Goal: Task Accomplishment & Management: Manage account settings

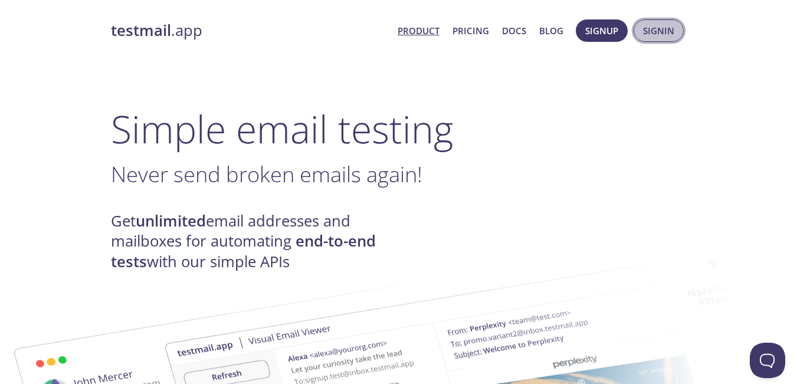
click at [650, 25] on span "Signin" at bounding box center [658, 30] width 31 height 15
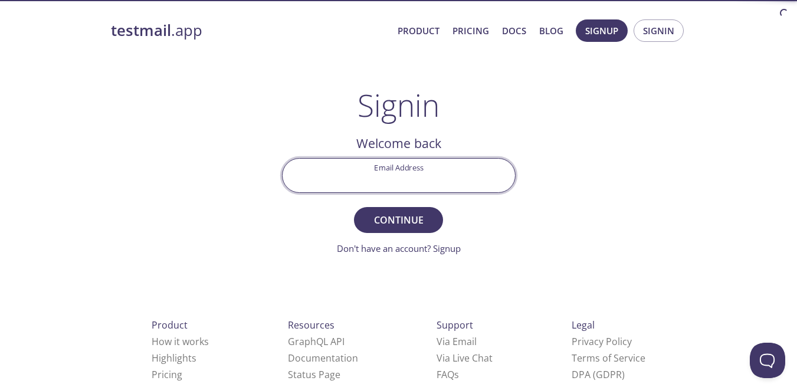
click at [381, 174] on input "Email Address" at bounding box center [399, 176] width 232 height 34
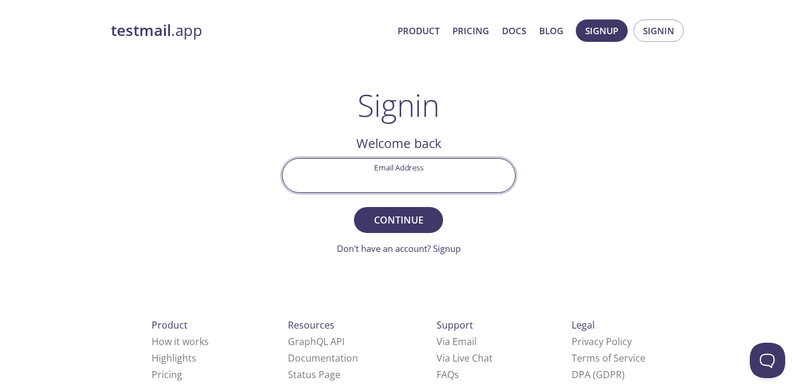
type input "[EMAIL_ADDRESS][DOMAIN_NAME]"
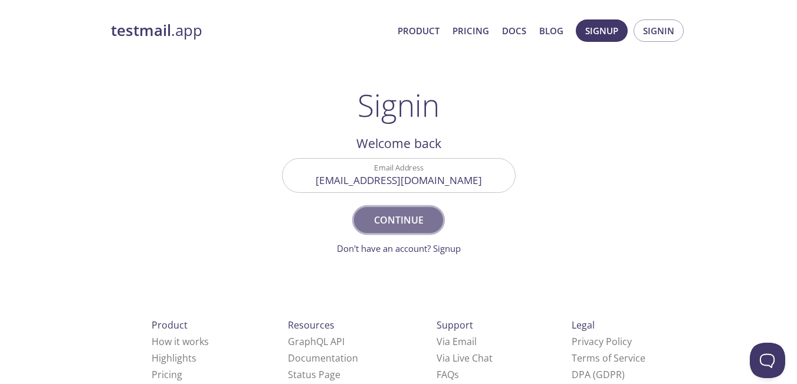
click at [398, 208] on button "Continue" at bounding box center [398, 220] width 89 height 26
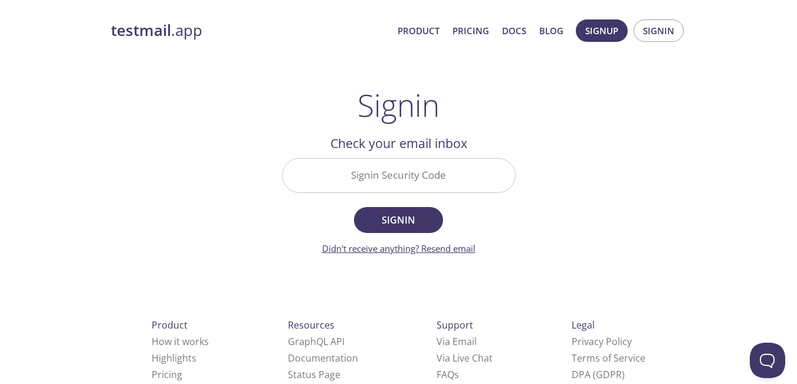
click at [435, 247] on link "Didn't receive anything? Resend email" at bounding box center [398, 249] width 153 height 12
click at [653, 34] on span "Signin" at bounding box center [658, 30] width 31 height 15
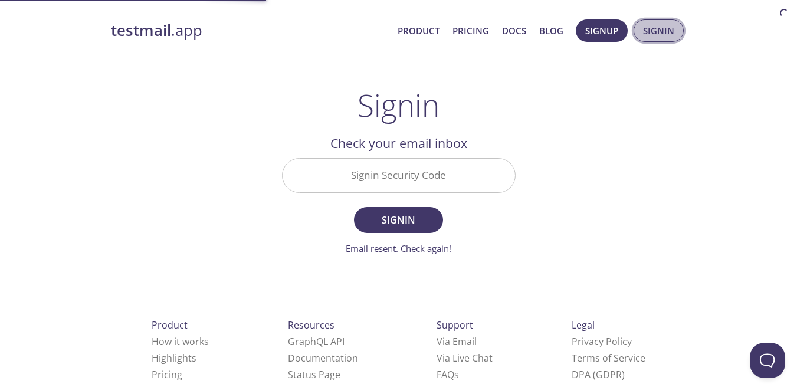
click at [653, 34] on span "Signin" at bounding box center [658, 30] width 31 height 15
click at [441, 247] on link "Email resent. Check again!" at bounding box center [399, 249] width 106 height 12
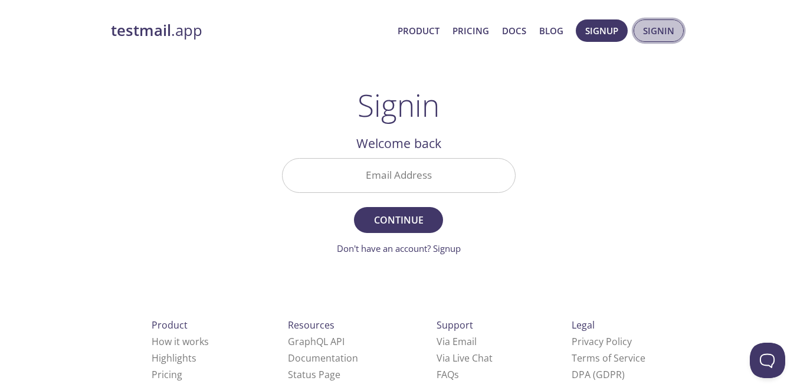
click at [663, 28] on span "Signin" at bounding box center [658, 30] width 31 height 15
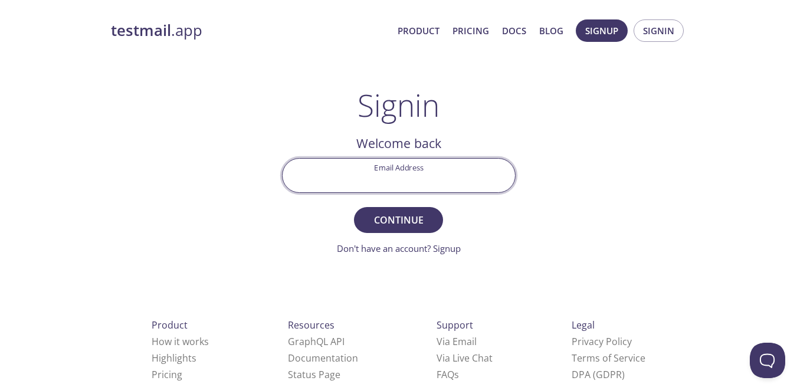
click at [397, 175] on input "Email Address" at bounding box center [399, 176] width 232 height 34
type input "[EMAIL_ADDRESS][DOMAIN_NAME]"
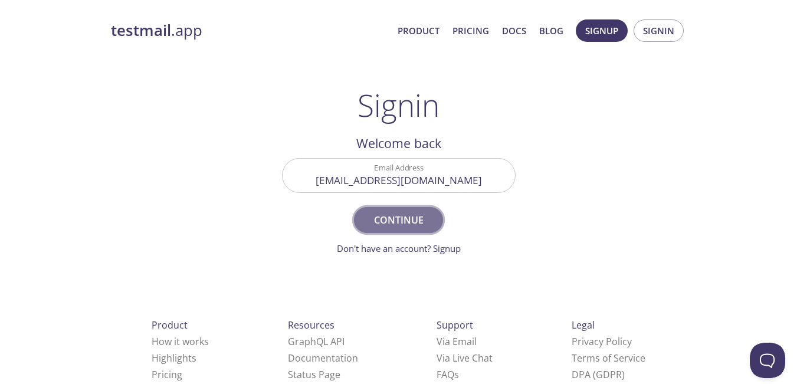
click at [401, 219] on span "Continue" at bounding box center [398, 220] width 63 height 17
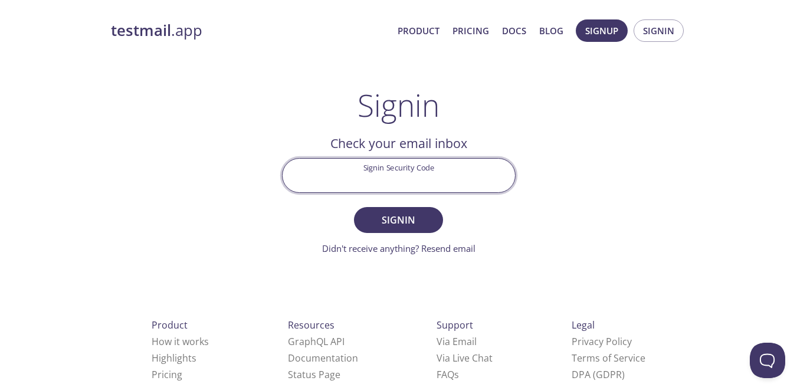
click at [366, 177] on input "Signin Security Code" at bounding box center [399, 176] width 232 height 34
paste input "3QRHCJP"
type input "3QRHCJP"
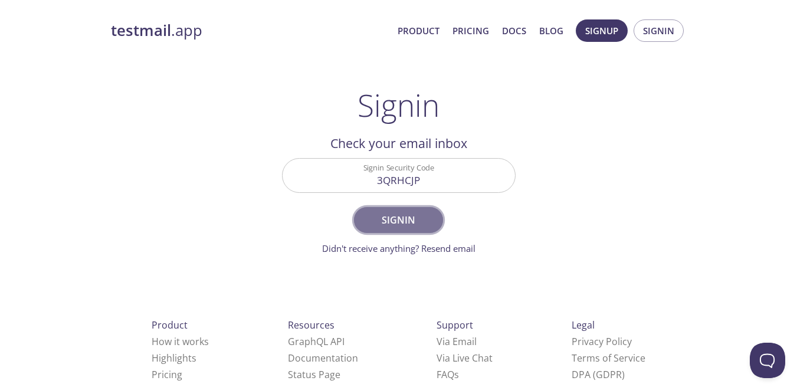
click at [386, 222] on span "Signin" at bounding box center [398, 220] width 63 height 17
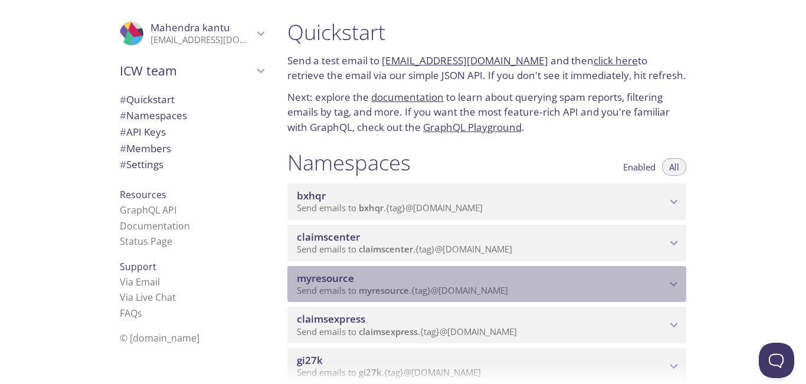
click at [657, 296] on p "Send emails to myresource . {tag} @[DOMAIN_NAME]" at bounding box center [481, 291] width 369 height 12
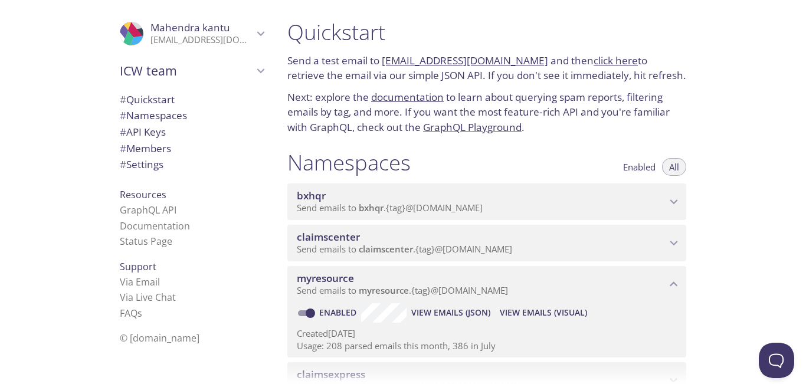
click at [570, 317] on span "View Emails (Visual)" at bounding box center [543, 313] width 87 height 14
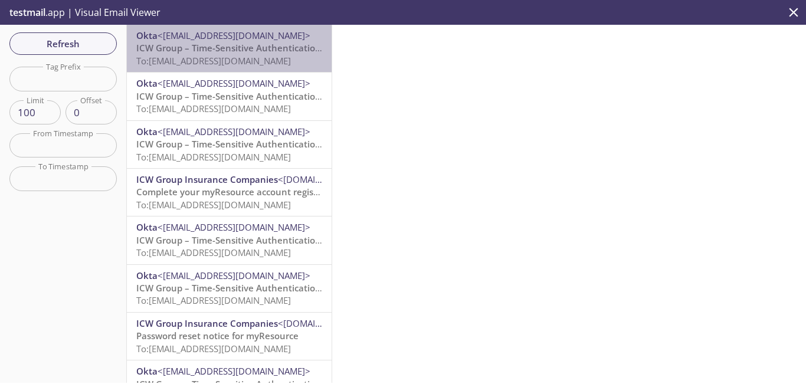
click at [248, 55] on span "To: [EMAIL_ADDRESS][DOMAIN_NAME]" at bounding box center [213, 61] width 155 height 12
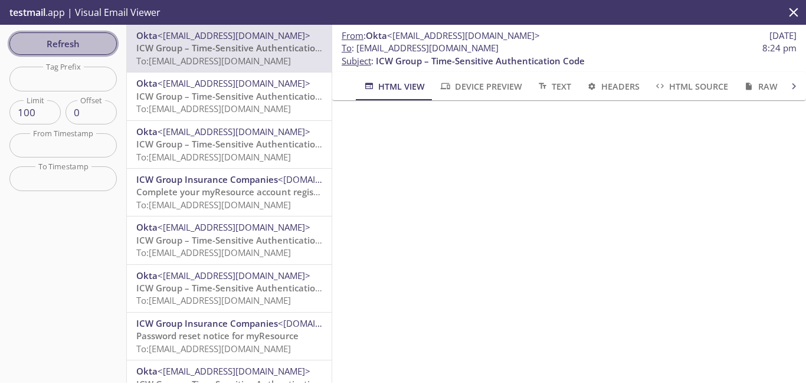
click at [80, 52] on button "Refresh" at bounding box center [62, 43] width 107 height 22
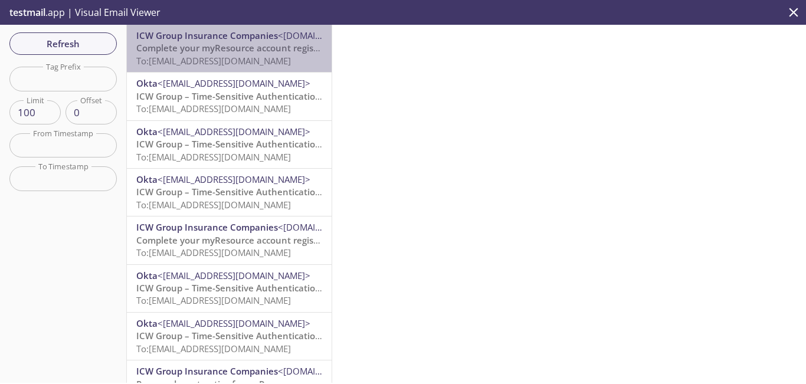
click at [253, 55] on span "To: [EMAIL_ADDRESS][DOMAIN_NAME]" at bounding box center [213, 61] width 155 height 12
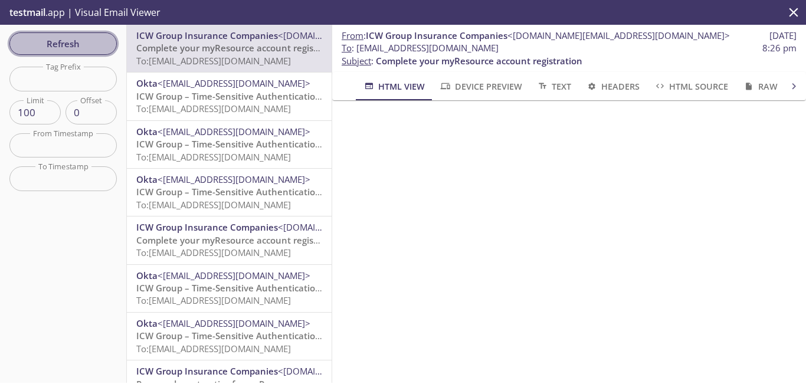
click at [76, 39] on span "Refresh" at bounding box center [63, 43] width 89 height 15
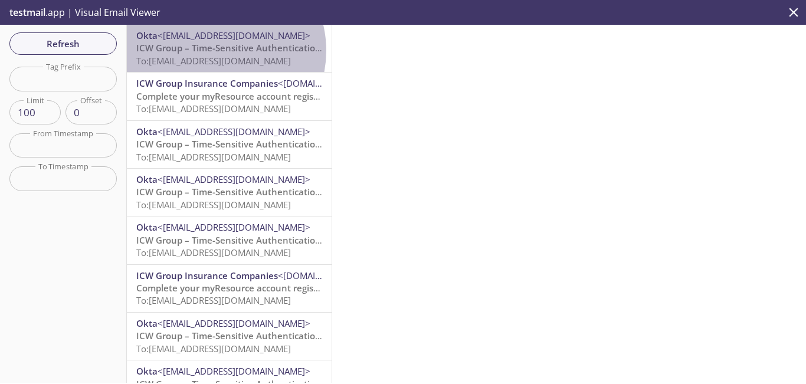
click at [214, 51] on span "ICW Group – Time-Sensitive Authentication Code" at bounding box center [240, 48] width 209 height 12
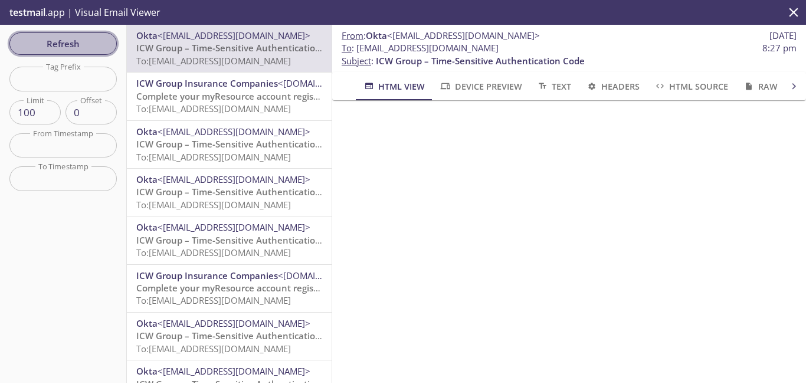
click at [79, 40] on span "Refresh" at bounding box center [63, 43] width 89 height 15
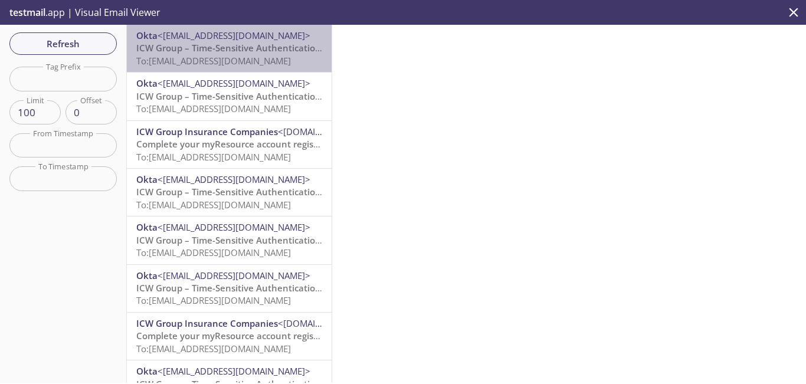
click at [231, 60] on span "To: [EMAIL_ADDRESS][DOMAIN_NAME]" at bounding box center [213, 61] width 155 height 12
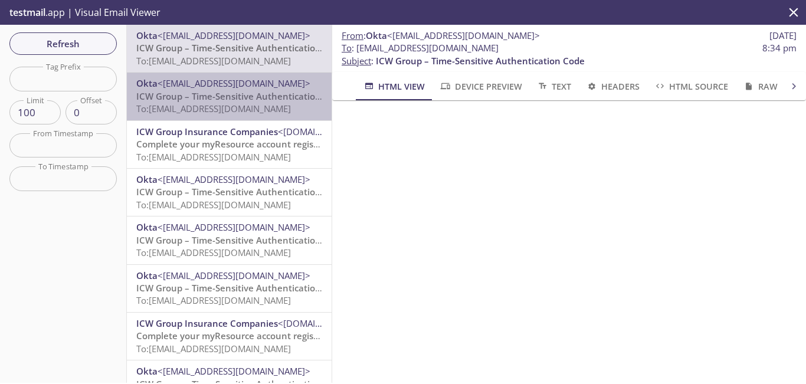
click at [262, 107] on span "To: [EMAIL_ADDRESS][DOMAIN_NAME]" at bounding box center [213, 109] width 155 height 12
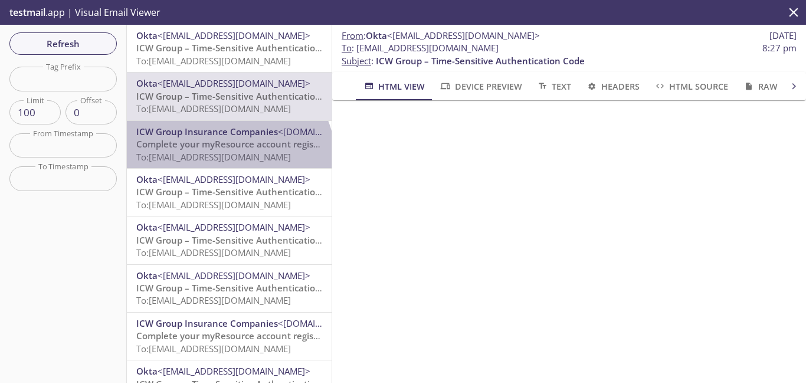
click at [227, 161] on span "To: [EMAIL_ADDRESS][DOMAIN_NAME]" at bounding box center [213, 157] width 155 height 12
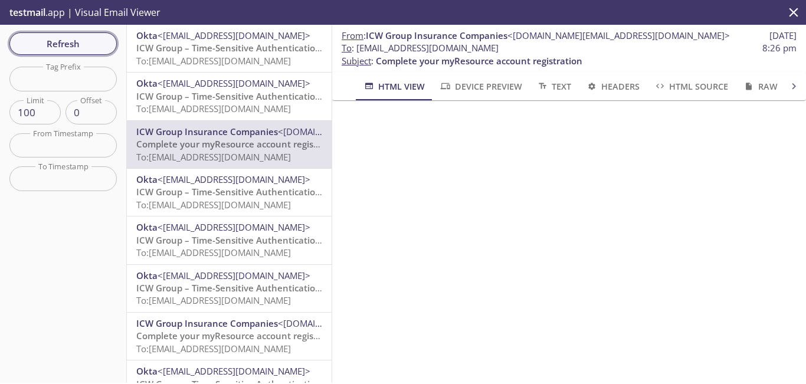
click at [90, 47] on span "Refresh" at bounding box center [63, 43] width 89 height 15
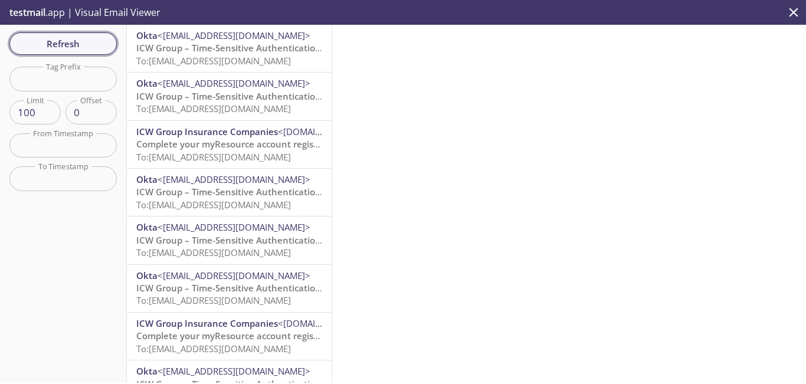
click at [58, 38] on span "Refresh" at bounding box center [63, 43] width 89 height 15
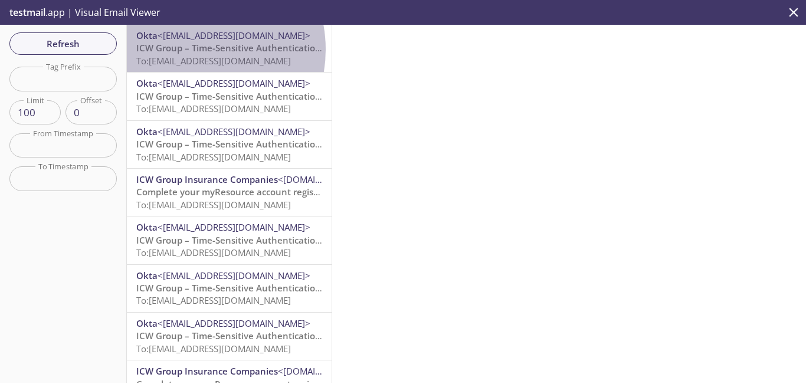
click at [187, 50] on span "ICW Group – Time-Sensitive Authentication Code" at bounding box center [240, 48] width 209 height 12
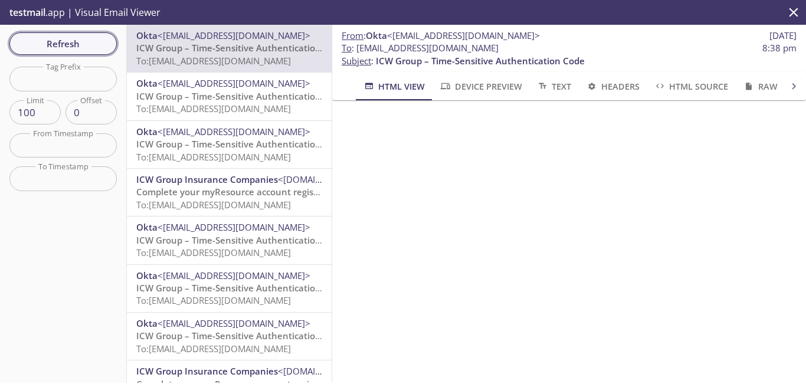
click at [96, 42] on span "Refresh" at bounding box center [63, 43] width 89 height 15
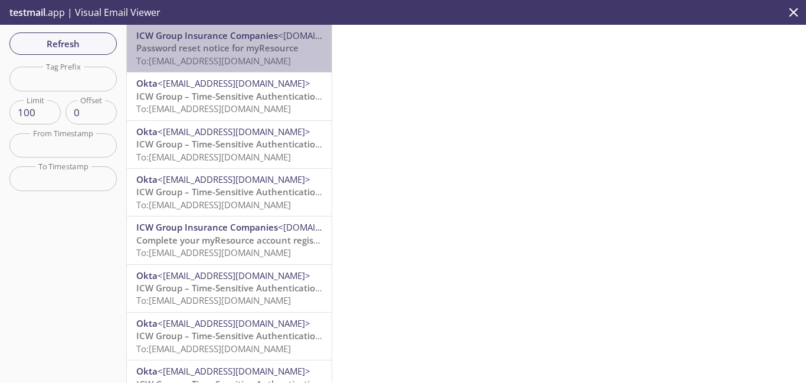
click at [245, 61] on span "To: [EMAIL_ADDRESS][DOMAIN_NAME]" at bounding box center [213, 61] width 155 height 12
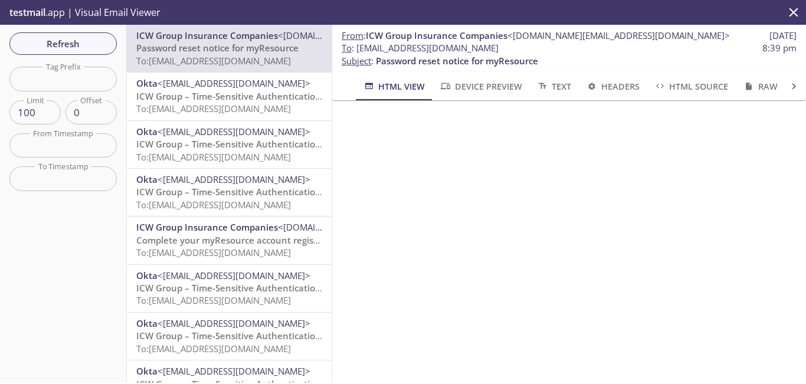
drag, startPoint x: 540, startPoint y: 45, endPoint x: 358, endPoint y: 50, distance: 183.0
click at [358, 50] on span "To : [EMAIL_ADDRESS][DOMAIN_NAME] 8:39 pm" at bounding box center [569, 48] width 455 height 12
copy span "[EMAIL_ADDRESS][DOMAIN_NAME]"
click at [101, 46] on span "Refresh" at bounding box center [63, 43] width 89 height 15
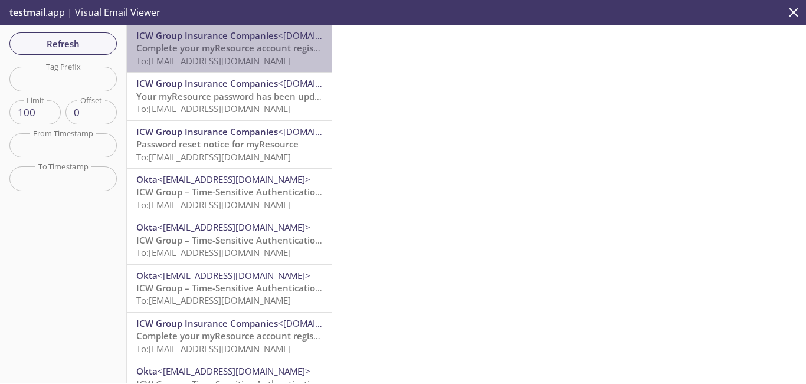
click at [274, 47] on span "Complete your myResource account registration" at bounding box center [239, 48] width 207 height 12
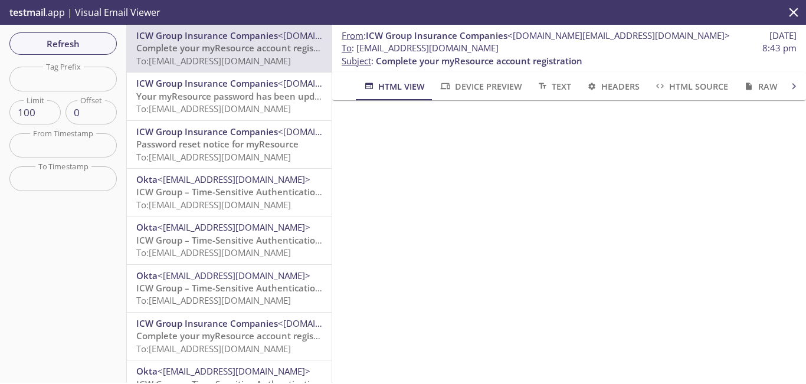
drag, startPoint x: 549, startPoint y: 48, endPoint x: 359, endPoint y: 51, distance: 190.0
click at [359, 51] on span "To : [EMAIL_ADDRESS][DOMAIN_NAME]" at bounding box center [420, 48] width 157 height 12
copy span "[EMAIL_ADDRESS][DOMAIN_NAME]"
click at [83, 44] on span "Refresh" at bounding box center [63, 43] width 89 height 15
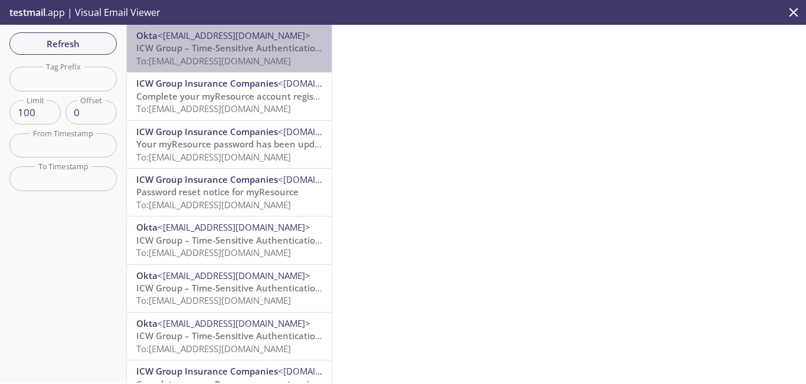
click at [271, 57] on span "To: [EMAIL_ADDRESS][DOMAIN_NAME]" at bounding box center [213, 61] width 155 height 12
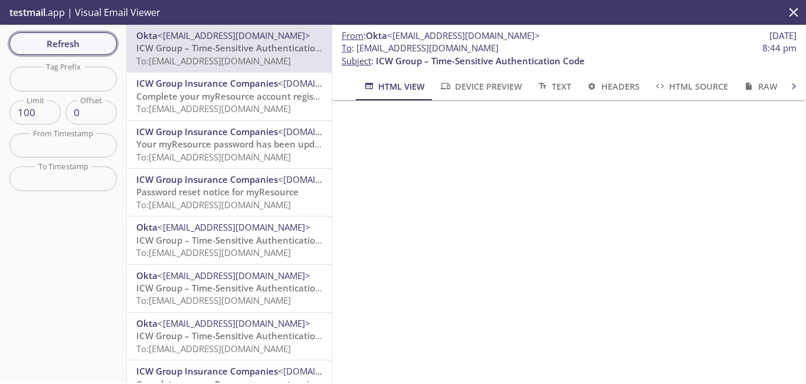
click at [73, 41] on span "Refresh" at bounding box center [63, 43] width 89 height 15
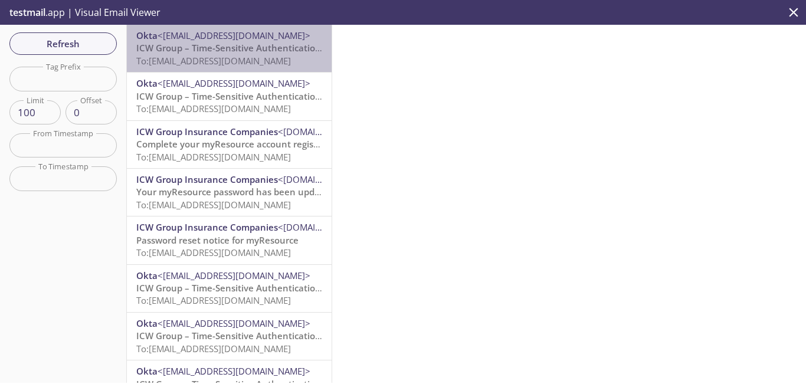
click at [250, 63] on span "To: [EMAIL_ADDRESS][DOMAIN_NAME]" at bounding box center [213, 61] width 155 height 12
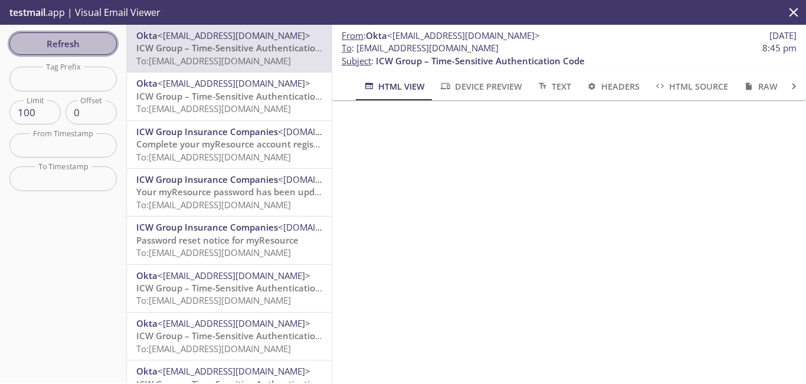
click at [92, 42] on span "Refresh" at bounding box center [63, 43] width 89 height 15
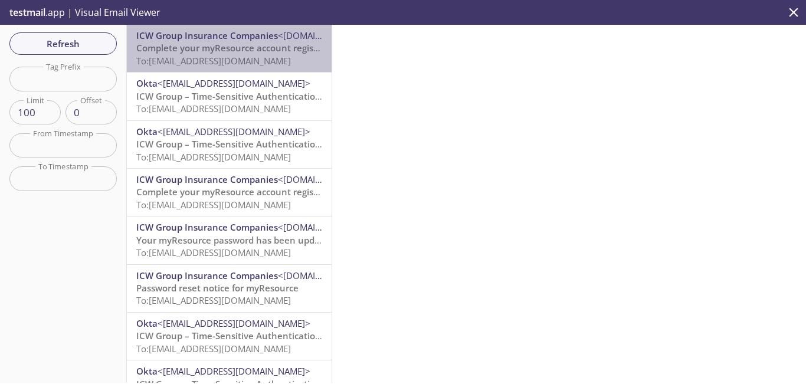
click at [261, 62] on span "To: [EMAIL_ADDRESS][DOMAIN_NAME]" at bounding box center [213, 61] width 155 height 12
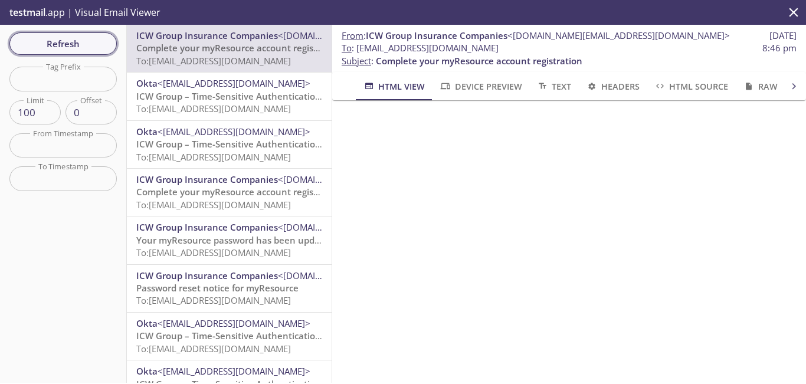
click at [74, 51] on span "Refresh" at bounding box center [63, 43] width 89 height 15
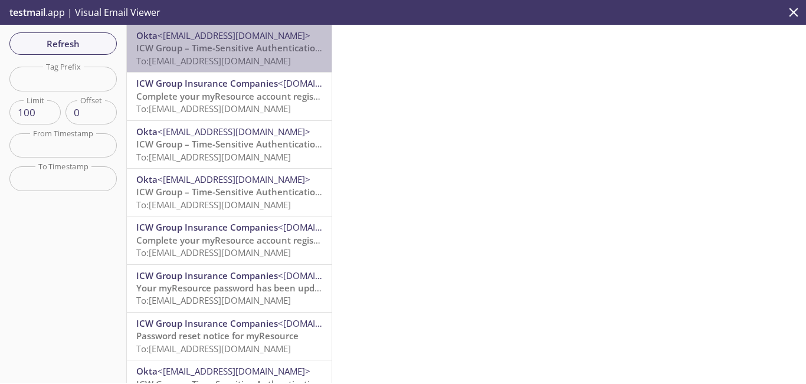
click at [238, 52] on span "ICW Group – Time-Sensitive Authentication Code" at bounding box center [240, 48] width 209 height 12
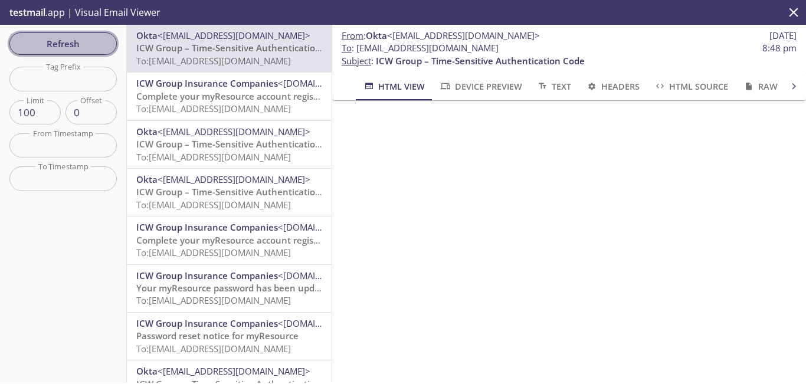
click at [76, 48] on span "Refresh" at bounding box center [63, 43] width 89 height 15
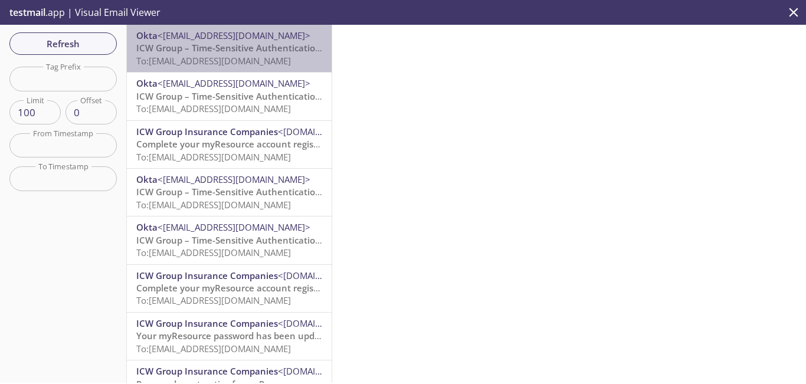
click at [240, 53] on span "ICW Group – Time-Sensitive Authentication Code" at bounding box center [240, 48] width 209 height 12
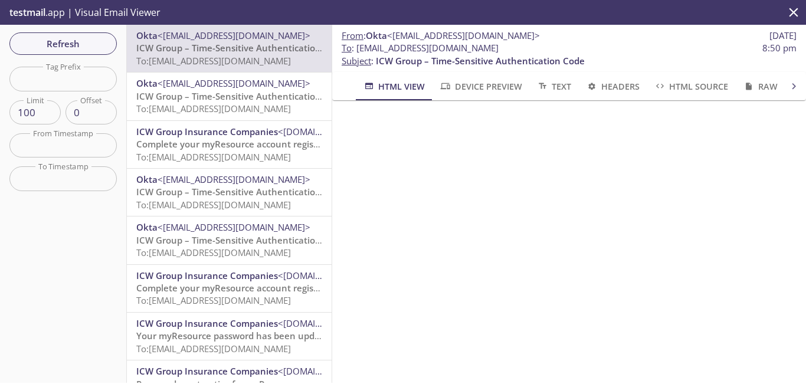
click at [213, 96] on span "ICW Group – Time-Sensitive Authentication Code" at bounding box center [240, 96] width 209 height 12
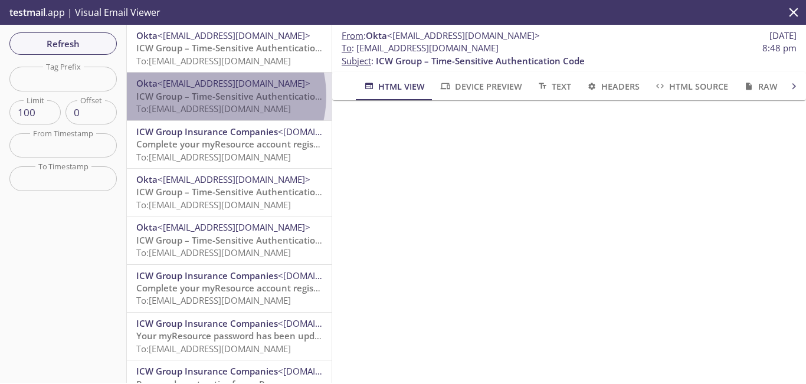
click at [213, 96] on span "ICW Group – Time-Sensitive Authentication Code" at bounding box center [240, 96] width 209 height 12
click at [222, 96] on span "ICW Group – Time-Sensitive Authentication Code" at bounding box center [240, 96] width 209 height 12
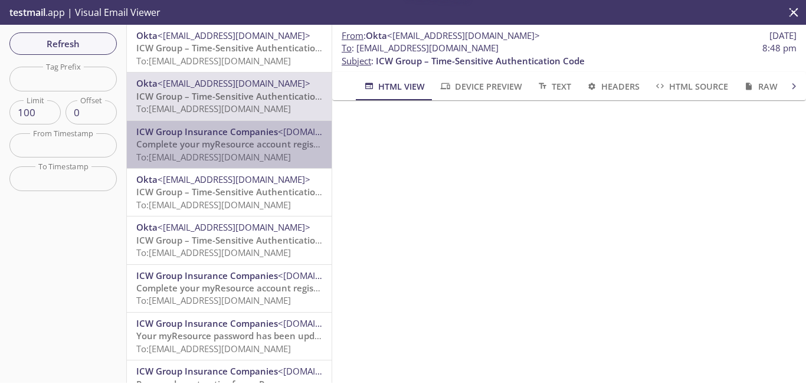
click at [231, 132] on span "ICW Group Insurance Companies" at bounding box center [207, 132] width 142 height 12
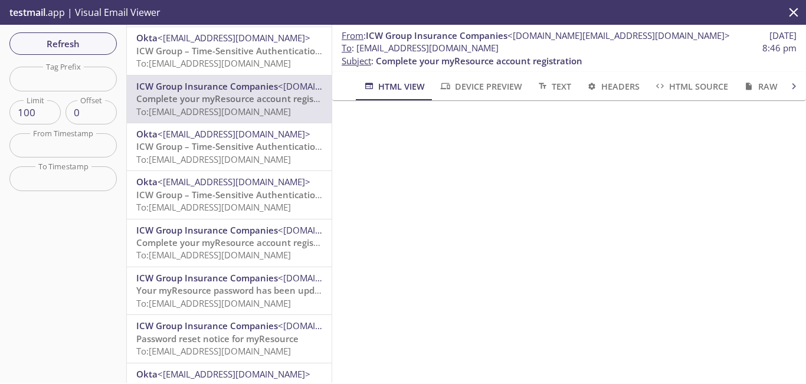
scroll to position [47, 0]
drag, startPoint x: 771, startPoint y: 195, endPoint x: 551, endPoint y: 326, distance: 256.1
click at [551, 326] on div "From : ICW Group Insurance Companies <[DOMAIN_NAME][EMAIL_ADDRESS][DOMAIN_NAME]…" at bounding box center [569, 204] width 474 height 358
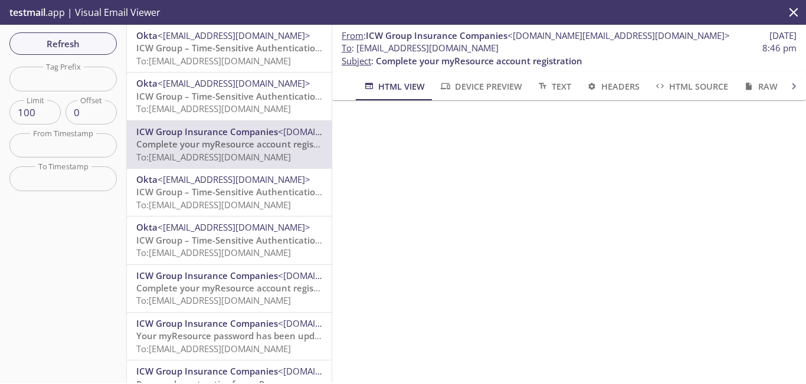
click at [107, 55] on div "Refresh Filters Tag Prefix Tag Prefix Limit 100 Limit Offset 0 Offset From Time…" at bounding box center [63, 204] width 127 height 358
click at [98, 45] on span "Refresh" at bounding box center [63, 43] width 89 height 15
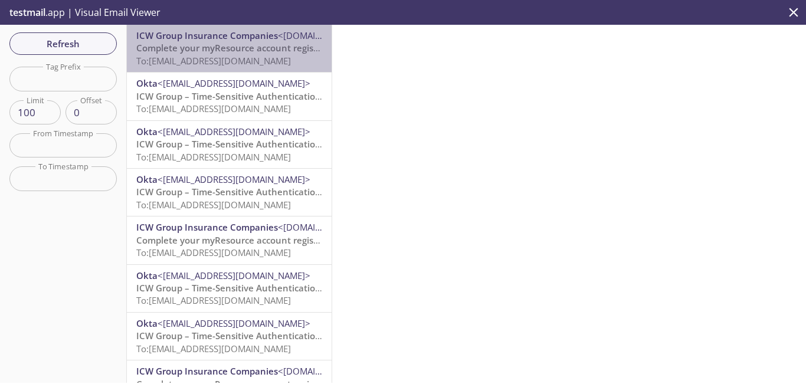
click at [254, 48] on span "Complete your myResource account registration" at bounding box center [239, 48] width 207 height 12
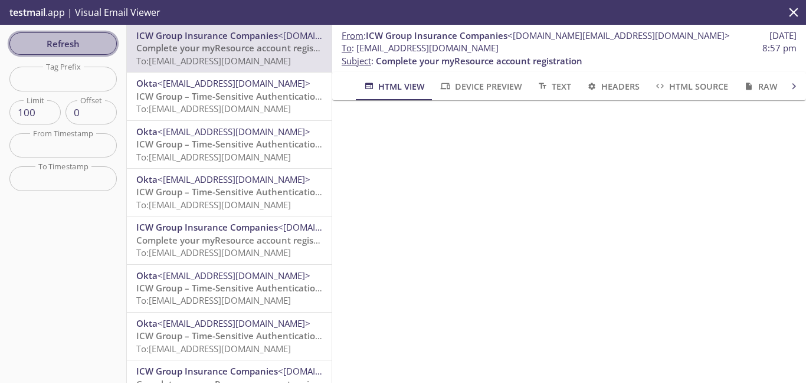
click at [72, 42] on span "Refresh" at bounding box center [63, 43] width 89 height 15
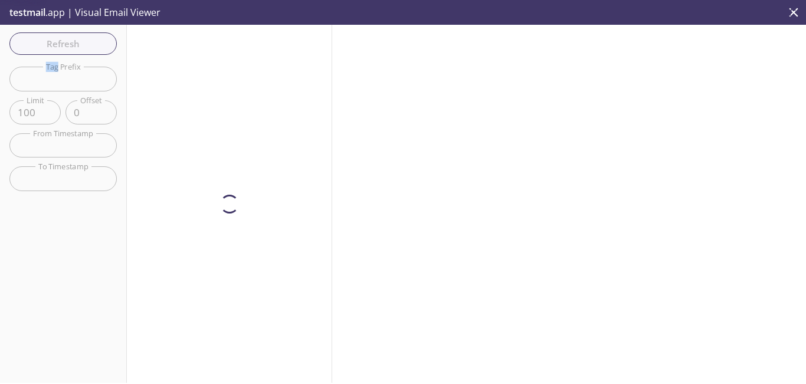
click at [72, 42] on div "Refresh Filters Tag Prefix Tag Prefix Limit 100 Limit Offset 0 Offset From Time…" at bounding box center [63, 204] width 127 height 358
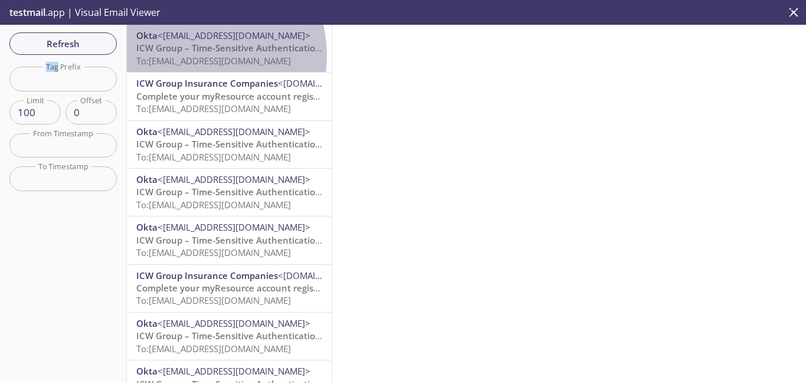
click at [191, 55] on span "To: [EMAIL_ADDRESS][DOMAIN_NAME]" at bounding box center [213, 61] width 155 height 12
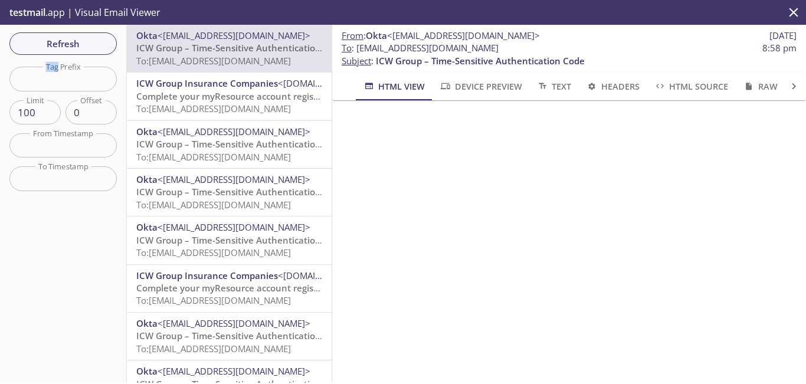
drag, startPoint x: 360, startPoint y: 44, endPoint x: 537, endPoint y: 50, distance: 177.1
click at [499, 50] on span "To : [EMAIL_ADDRESS][DOMAIN_NAME]" at bounding box center [420, 48] width 157 height 12
copy span "[EMAIL_ADDRESS][DOMAIN_NAME]"
click at [53, 47] on span "Refresh" at bounding box center [63, 43] width 89 height 15
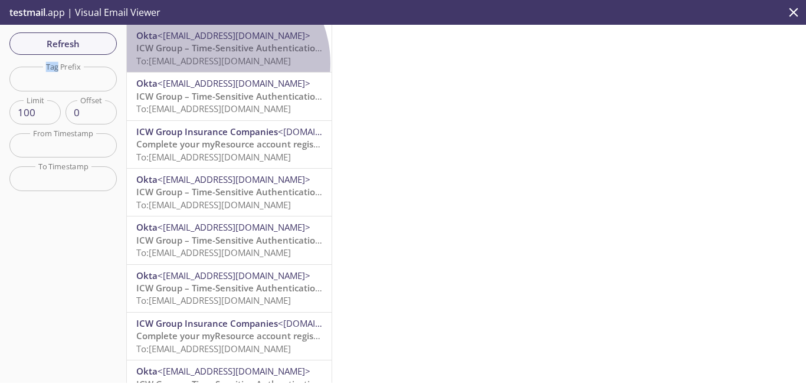
click at [214, 64] on span "To: [EMAIL_ADDRESS][DOMAIN_NAME]" at bounding box center [213, 61] width 155 height 12
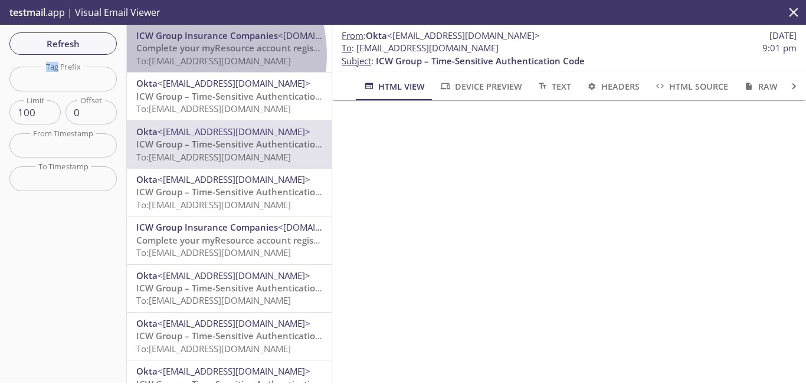
click at [188, 55] on span "To: [EMAIL_ADDRESS][DOMAIN_NAME]" at bounding box center [213, 61] width 155 height 12
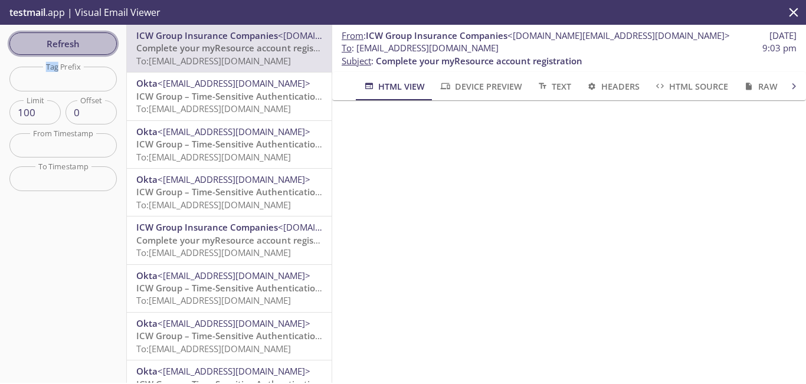
click at [81, 38] on span "Refresh" at bounding box center [63, 43] width 89 height 15
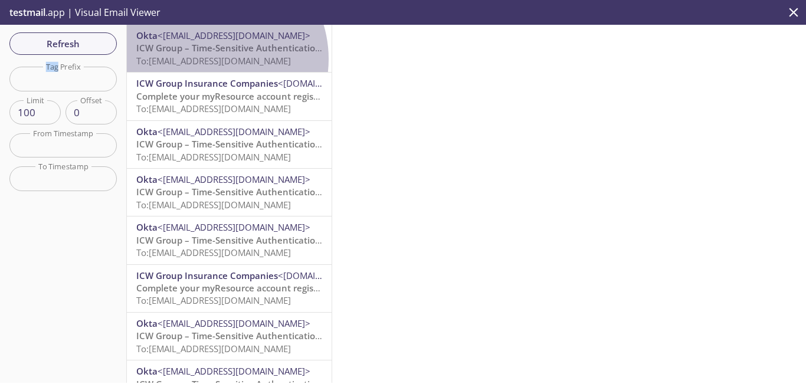
click at [209, 59] on span "To: [EMAIL_ADDRESS][DOMAIN_NAME]" at bounding box center [213, 61] width 155 height 12
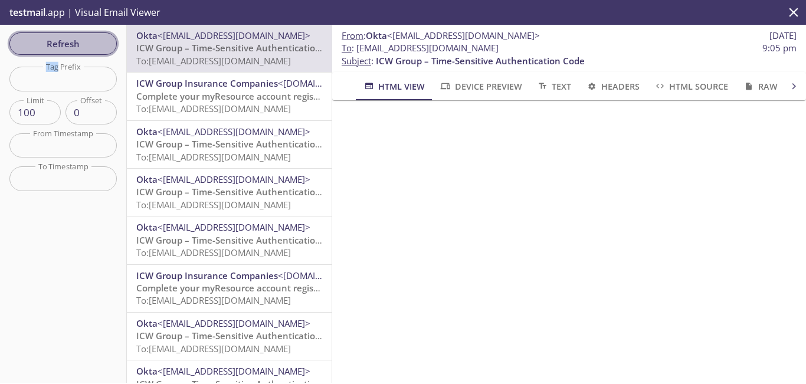
click at [97, 41] on span "Refresh" at bounding box center [63, 43] width 89 height 15
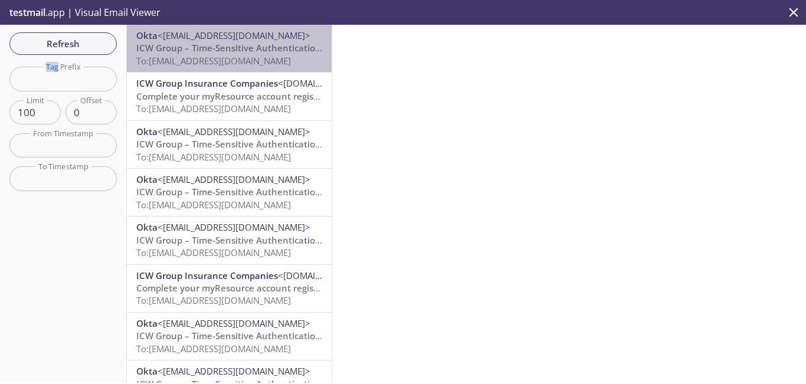
click at [249, 61] on span "To: [EMAIL_ADDRESS][DOMAIN_NAME]" at bounding box center [213, 61] width 155 height 12
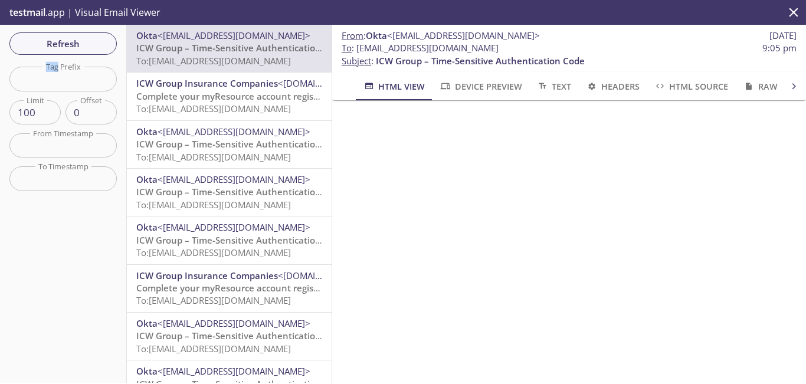
drag, startPoint x: 537, startPoint y: 49, endPoint x: 358, endPoint y: 44, distance: 178.8
click at [358, 44] on span "To : [EMAIL_ADDRESS][DOMAIN_NAME]" at bounding box center [420, 48] width 157 height 12
copy span "[EMAIL_ADDRESS][DOMAIN_NAME]"
click at [75, 44] on span "Refresh" at bounding box center [63, 43] width 89 height 15
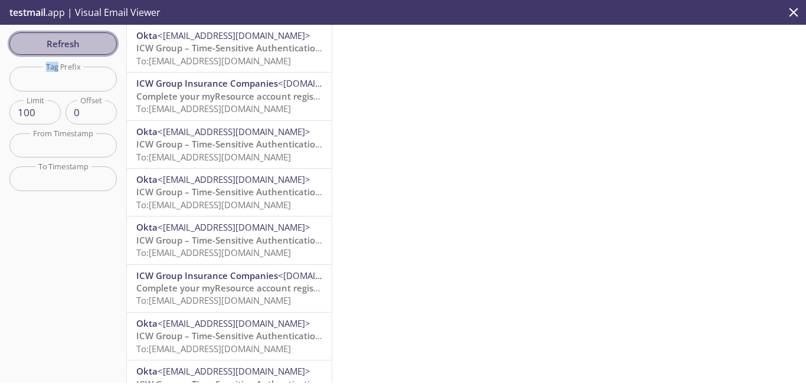
click at [81, 37] on span "Refresh" at bounding box center [63, 43] width 89 height 15
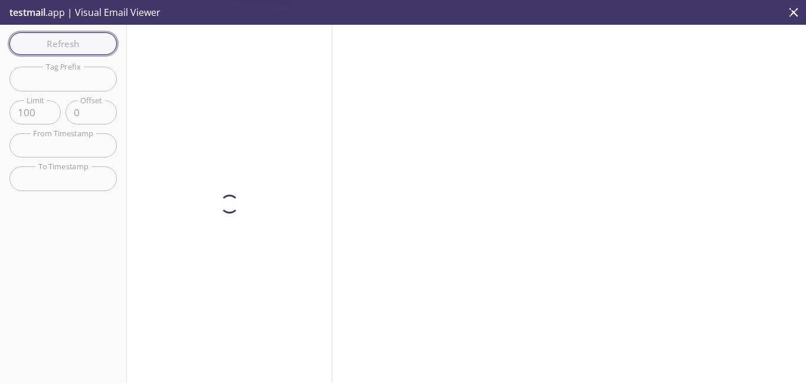
click at [81, 37] on div "Refresh Filters Tag Prefix Tag Prefix Limit 100 Limit Offset 0 Offset From Time…" at bounding box center [63, 204] width 127 height 358
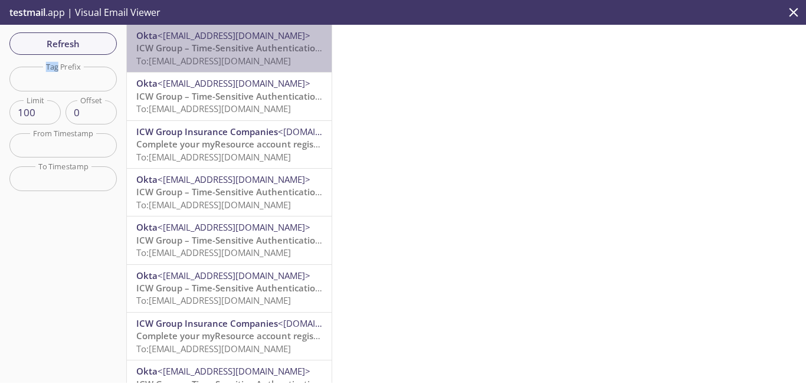
click at [241, 54] on span "ICW Group – Time-Sensitive Authentication Code" at bounding box center [240, 48] width 209 height 12
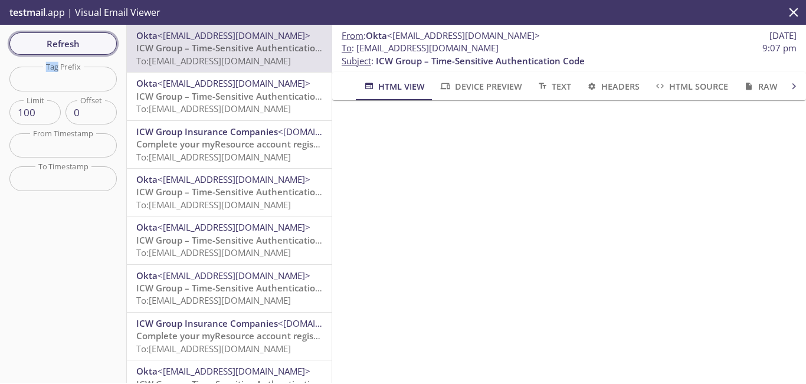
click at [92, 44] on span "Refresh" at bounding box center [63, 43] width 89 height 15
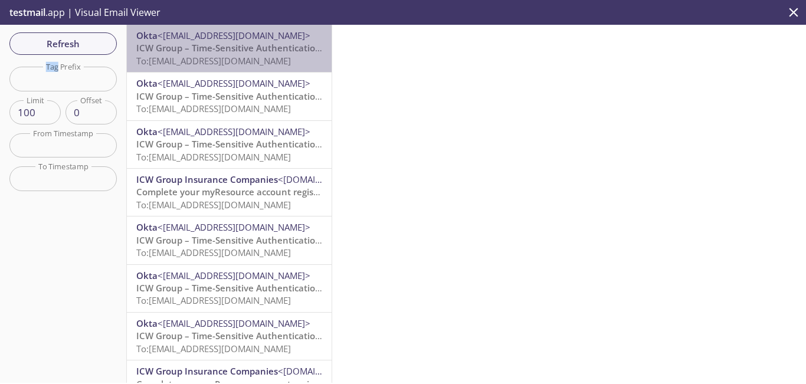
click at [234, 56] on span "To: [EMAIL_ADDRESS][DOMAIN_NAME]" at bounding box center [213, 61] width 155 height 12
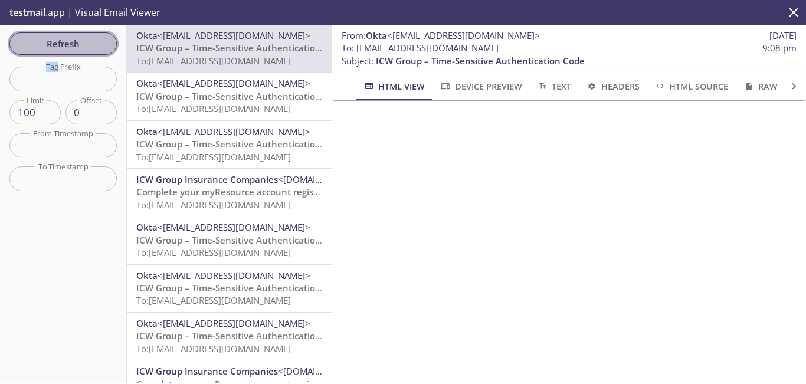
click at [78, 42] on span "Refresh" at bounding box center [63, 43] width 89 height 15
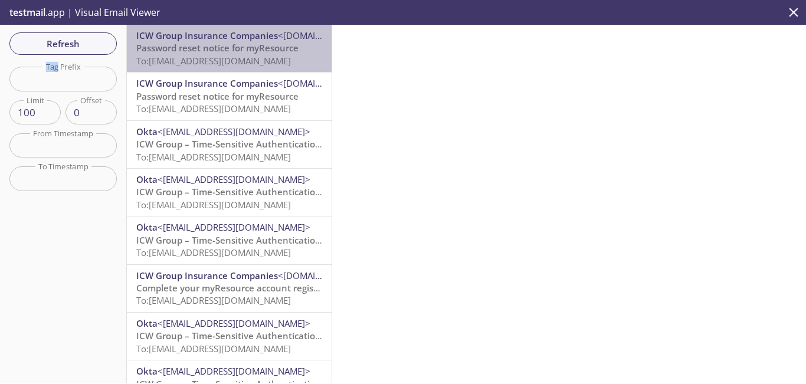
click at [264, 49] on span "Password reset notice for myResource" at bounding box center [217, 48] width 162 height 12
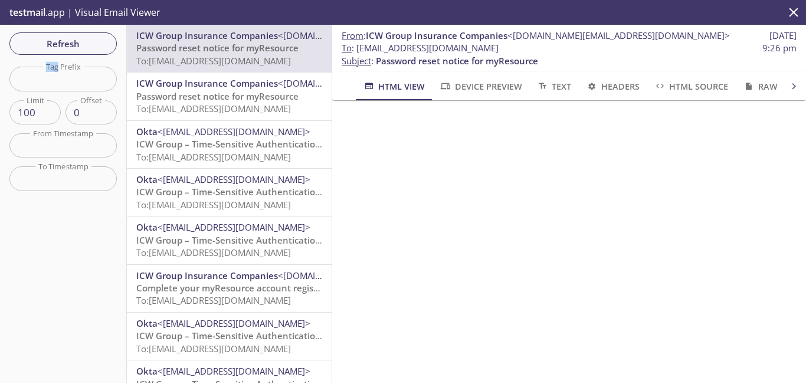
drag, startPoint x: 526, startPoint y: 49, endPoint x: 359, endPoint y: 50, distance: 167.0
click at [359, 50] on span "To : [EMAIL_ADDRESS][DOMAIN_NAME] 9:26 pm" at bounding box center [569, 48] width 455 height 12
copy span "[EMAIL_ADDRESS][DOMAIN_NAME]"
click at [77, 40] on span "Refresh" at bounding box center [63, 43] width 89 height 15
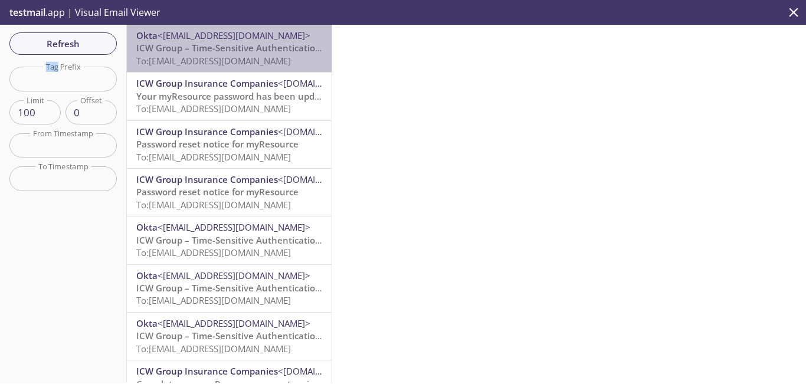
click at [241, 49] on span "ICW Group – Time-Sensitive Authentication Code" at bounding box center [240, 48] width 209 height 12
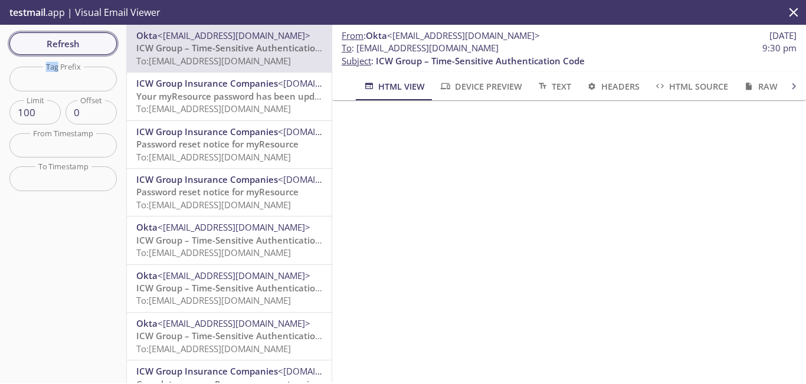
click at [82, 49] on span "Refresh" at bounding box center [63, 43] width 89 height 15
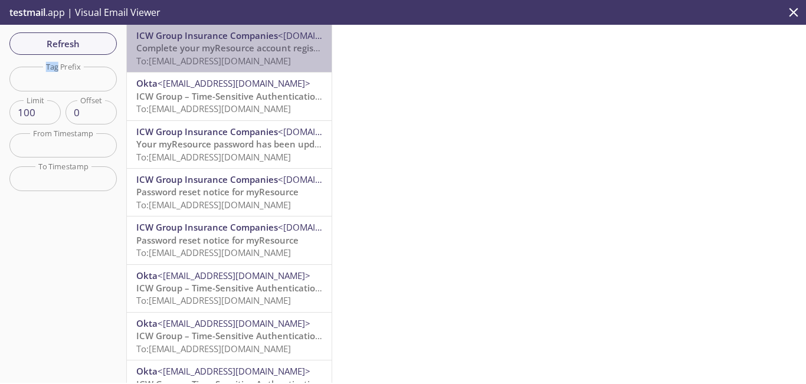
click at [268, 55] on span "To: [EMAIL_ADDRESS][DOMAIN_NAME]" at bounding box center [213, 61] width 155 height 12
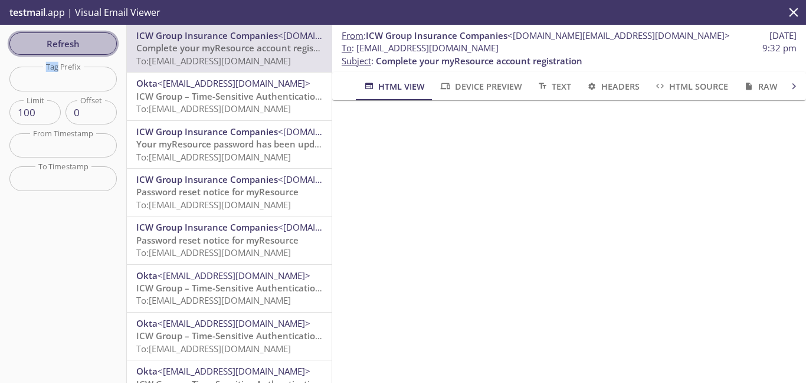
click at [93, 42] on span "Refresh" at bounding box center [63, 43] width 89 height 15
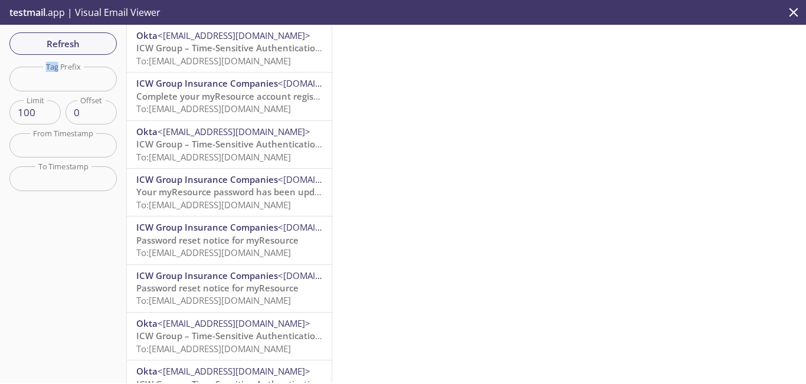
click at [253, 55] on span "To: [EMAIL_ADDRESS][DOMAIN_NAME]" at bounding box center [213, 61] width 155 height 12
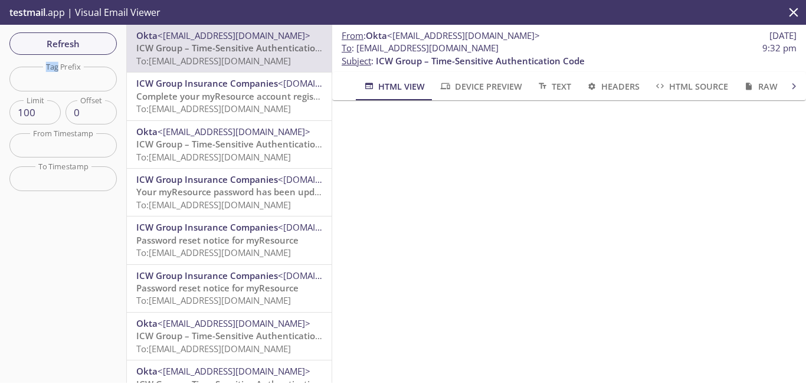
drag, startPoint x: 484, startPoint y: 45, endPoint x: 358, endPoint y: 48, distance: 126.9
click at [358, 48] on span "To : [EMAIL_ADDRESS][DOMAIN_NAME] 9:32 pm" at bounding box center [569, 48] width 455 height 12
